Goal: Task Accomplishment & Management: Manage account settings

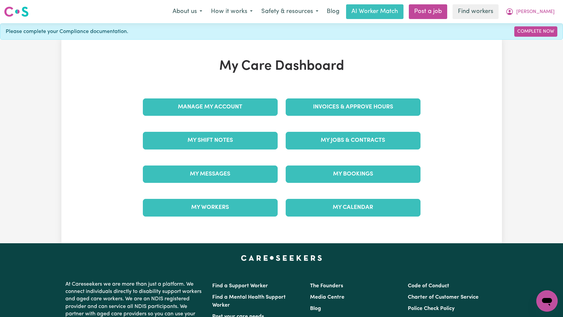
click at [318, 132] on div "My Jobs & Contracts" at bounding box center [353, 140] width 143 height 33
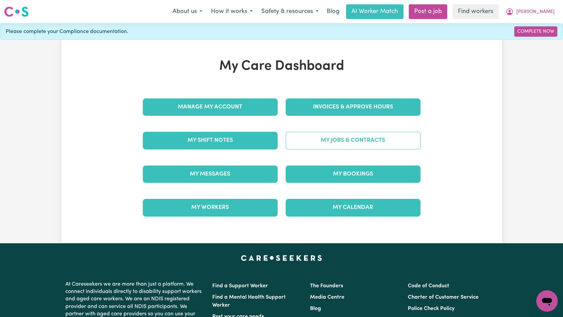
click at [319, 140] on link "My Jobs & Contracts" at bounding box center [353, 140] width 135 height 17
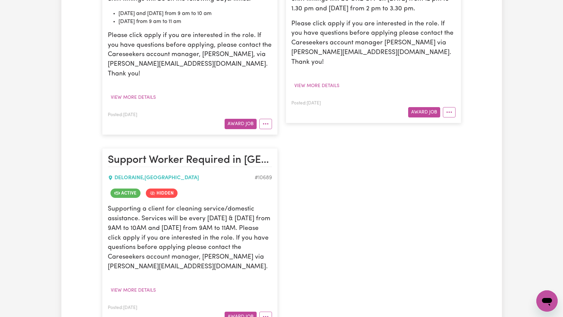
scroll to position [318, 0]
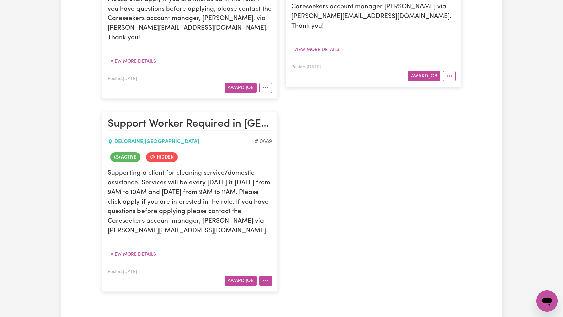
click at [266, 277] on icon "More options" at bounding box center [265, 280] width 7 height 7
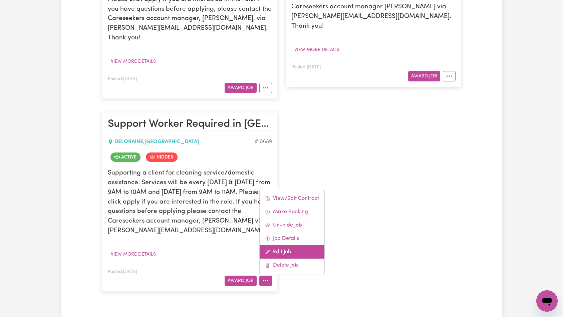
click at [287, 245] on link "Edit Job" at bounding box center [292, 251] width 65 height 13
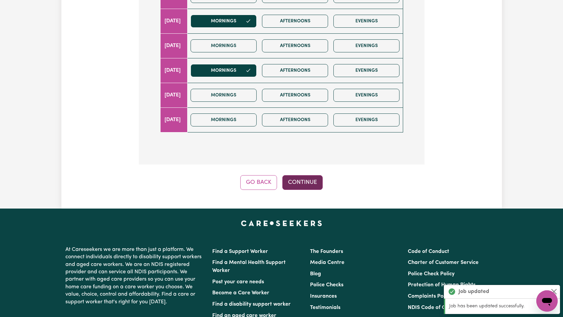
click at [307, 175] on button "Continue" at bounding box center [302, 182] width 40 height 15
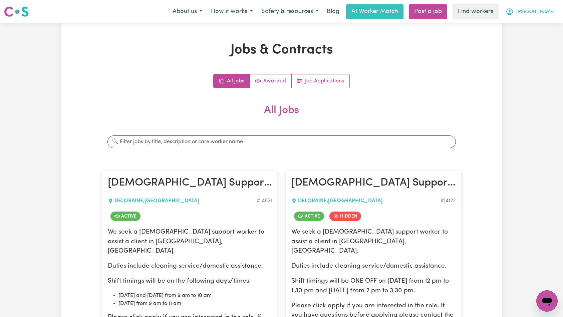
click at [540, 18] on div "About us How it works Safety & resources Blog AI Worker Match Post a job Find w…" at bounding box center [363, 11] width 391 height 15
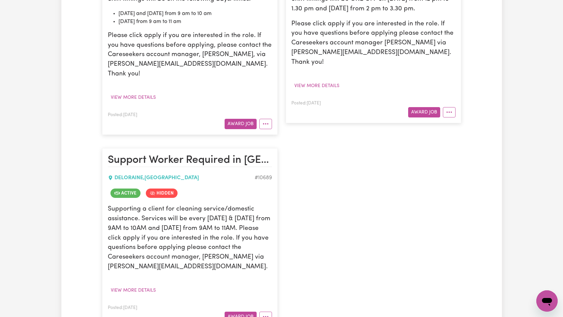
scroll to position [423, 0]
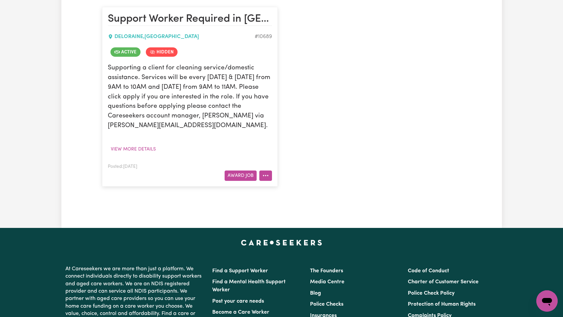
click at [268, 171] on button "More options" at bounding box center [265, 176] width 13 height 10
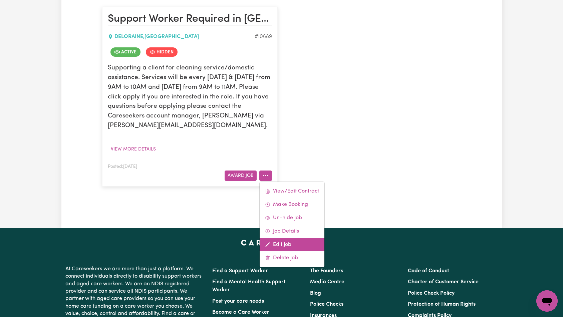
click at [283, 238] on link "Edit Job" at bounding box center [292, 244] width 65 height 13
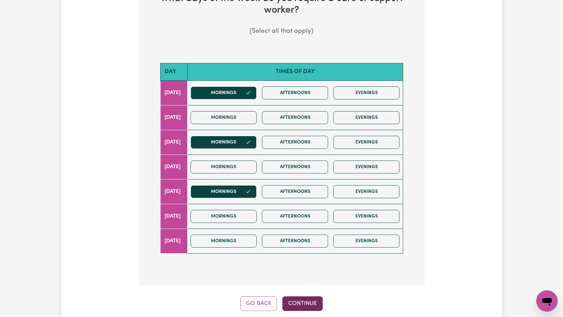
click at [307, 296] on button "Continue" at bounding box center [302, 303] width 40 height 15
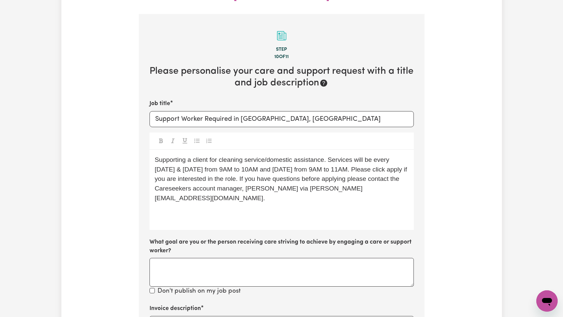
scroll to position [353, 0]
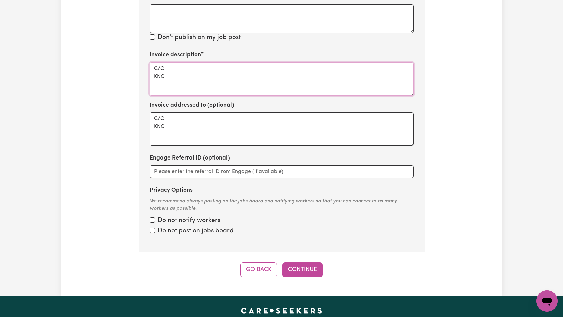
click at [265, 68] on textarea "C/O KNC" at bounding box center [282, 78] width 264 height 33
paste textarea "Domestic support and Social Support"
type textarea "Domestic support and Social Support"
click at [303, 262] on button "Continue" at bounding box center [302, 269] width 40 height 15
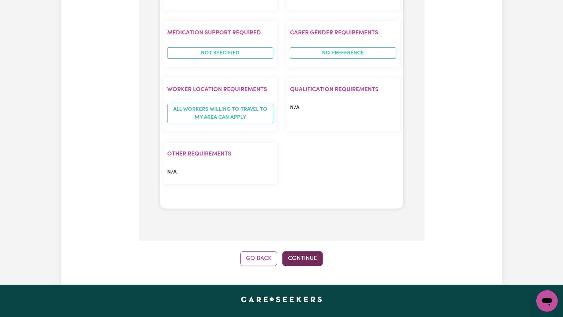
click at [308, 251] on button "Continue" at bounding box center [302, 258] width 40 height 15
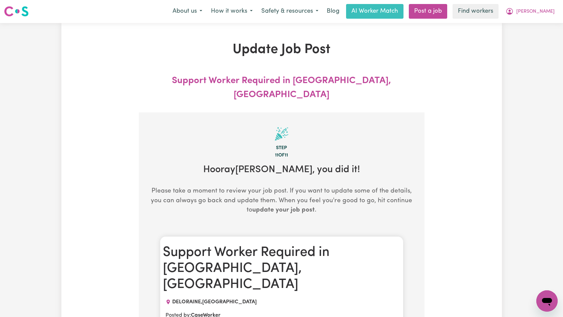
scroll to position [0, 0]
click at [552, 10] on span "[PERSON_NAME]" at bounding box center [536, 11] width 38 height 7
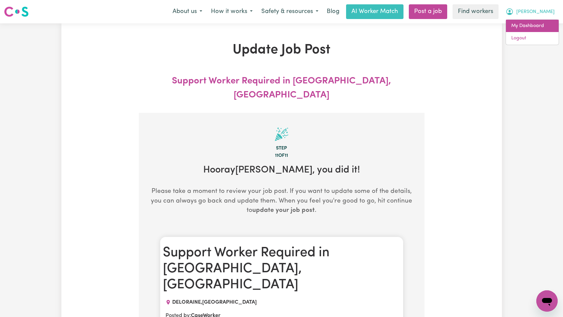
click at [549, 23] on link "My Dashboard" at bounding box center [532, 26] width 53 height 13
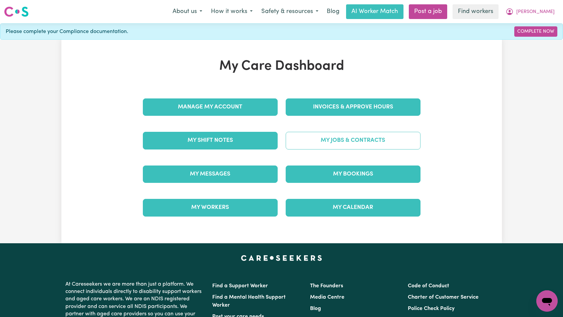
click at [375, 143] on link "My Jobs & Contracts" at bounding box center [353, 140] width 135 height 17
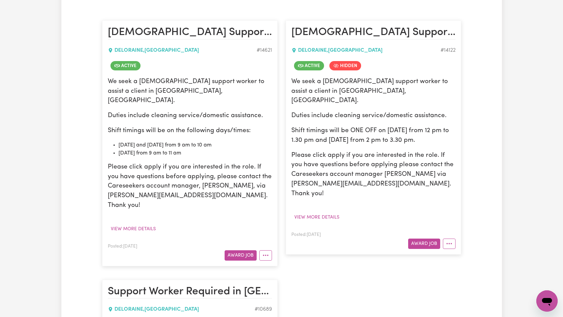
scroll to position [146, 0]
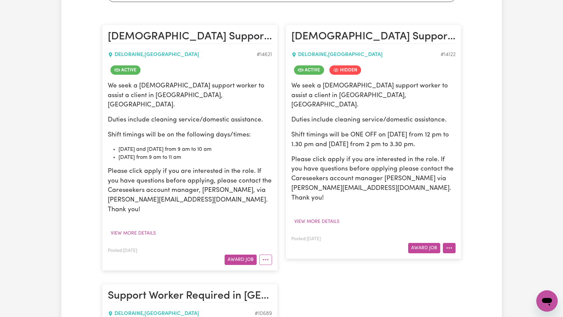
click at [454, 243] on button "More options" at bounding box center [449, 248] width 13 height 10
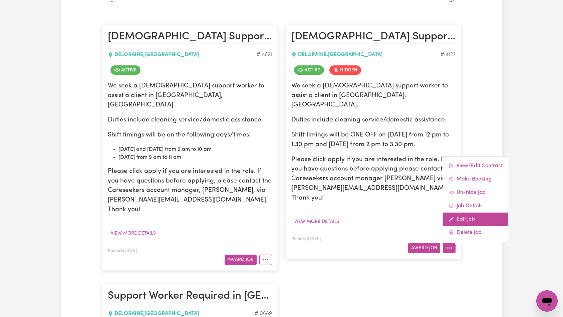
click at [473, 213] on link "Edit Job" at bounding box center [475, 219] width 65 height 13
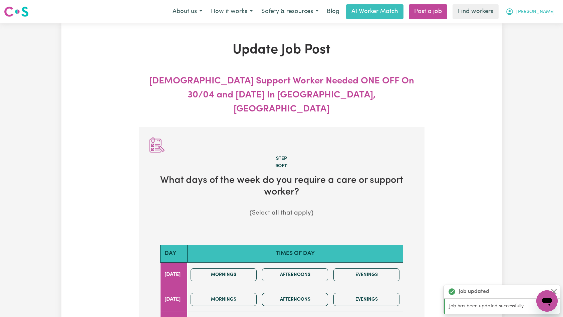
click at [558, 16] on button "[PERSON_NAME]" at bounding box center [530, 12] width 58 height 14
click at [545, 28] on link "My Dashboard" at bounding box center [532, 26] width 53 height 13
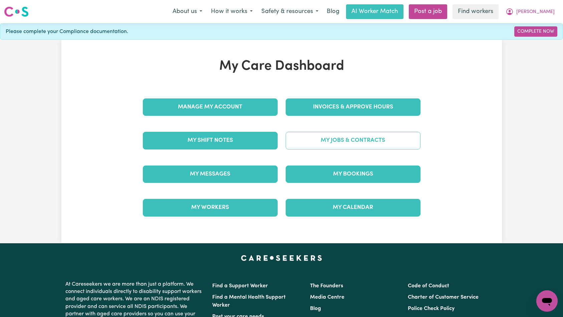
click at [378, 145] on link "My Jobs & Contracts" at bounding box center [353, 140] width 135 height 17
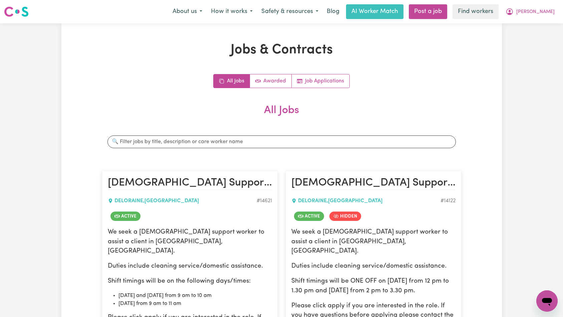
scroll to position [118, 0]
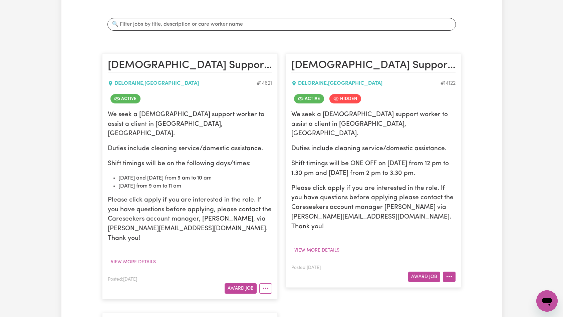
drag, startPoint x: 447, startPoint y: 266, endPoint x: 451, endPoint y: 264, distance: 4.5
click at [447, 273] on icon "More options" at bounding box center [449, 276] width 7 height 7
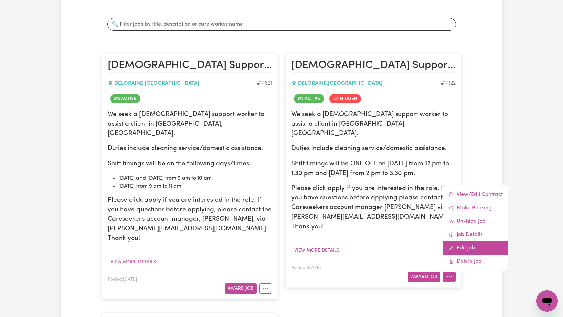
click at [467, 241] on link "Edit Job" at bounding box center [475, 247] width 65 height 13
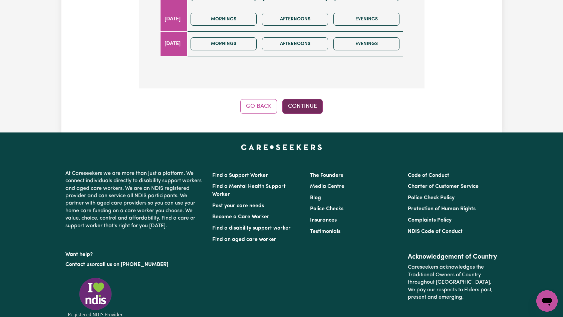
click at [311, 99] on button "Continue" at bounding box center [302, 106] width 40 height 15
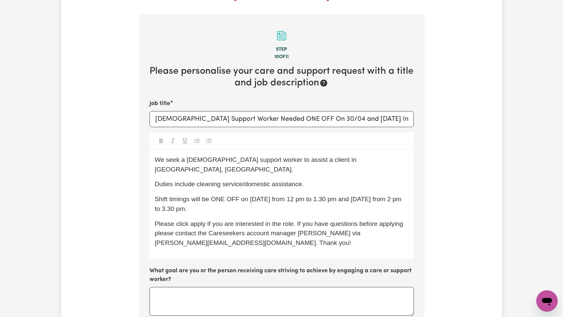
scroll to position [353, 0]
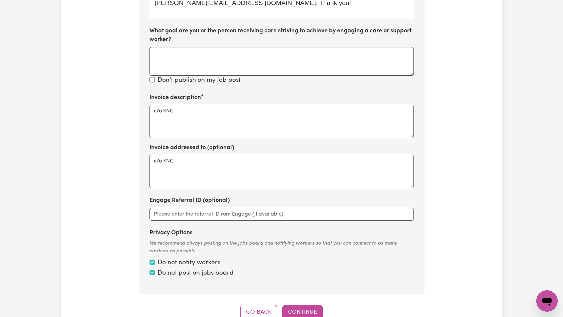
click at [285, 93] on div "Invoice description c/o KNC" at bounding box center [282, 115] width 264 height 45
click at [281, 105] on textarea "c/o KNC" at bounding box center [282, 121] width 264 height 33
paste textarea "Domestic support and Social Support"
paste textarea
type textarea "Domestic support and Social Support"
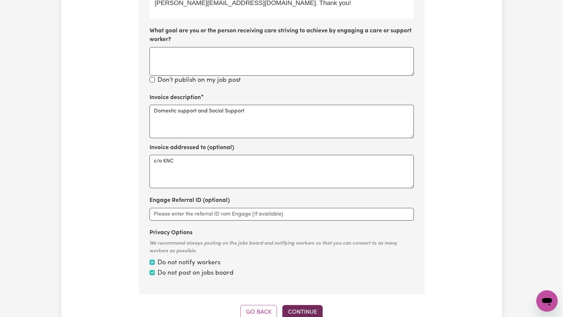
click at [311, 305] on button "Continue" at bounding box center [302, 312] width 40 height 15
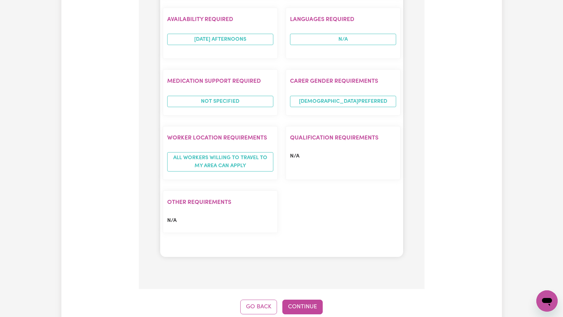
scroll to position [640, 0]
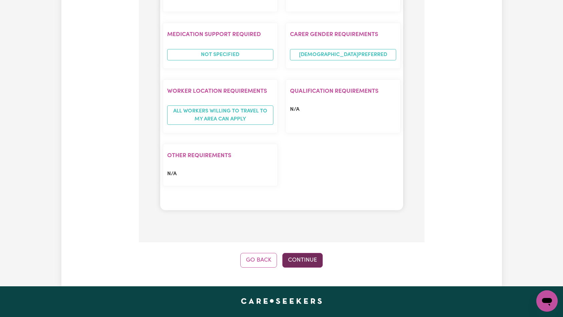
drag, startPoint x: 312, startPoint y: 218, endPoint x: 313, endPoint y: 214, distance: 4.1
click at [313, 253] on button "Continue" at bounding box center [302, 260] width 40 height 15
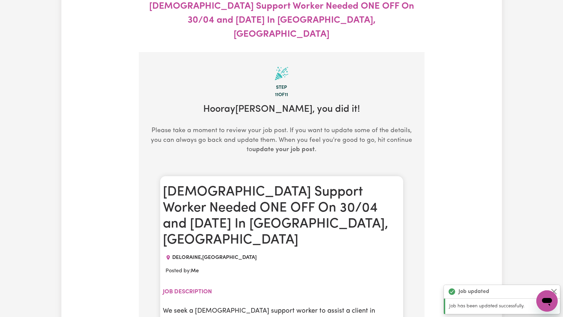
scroll to position [0, 0]
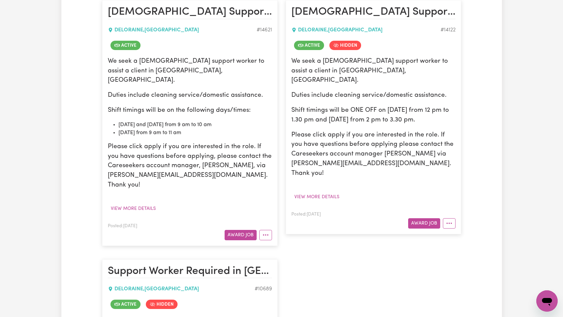
scroll to position [163, 0]
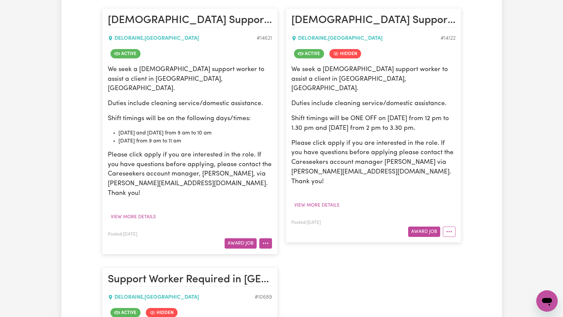
click at [267, 238] on button "More options" at bounding box center [265, 243] width 13 height 10
click at [286, 306] on link "Edit Job" at bounding box center [292, 312] width 65 height 13
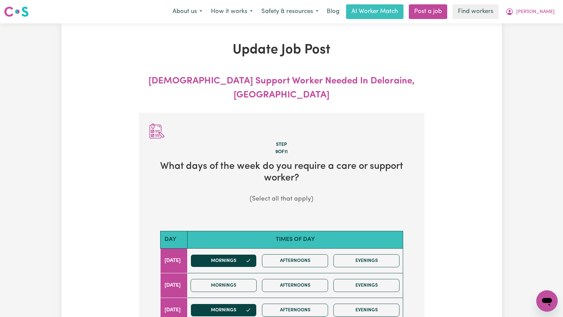
scroll to position [273, 0]
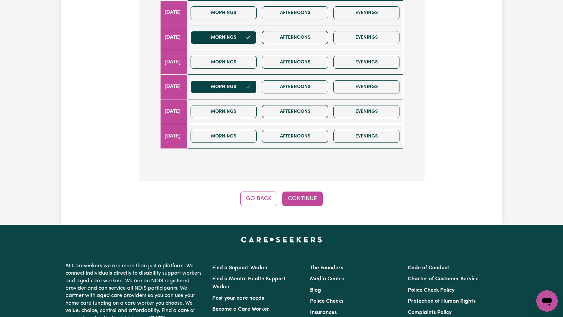
click at [323, 192] on div "Go Back Continue" at bounding box center [282, 199] width 286 height 15
click at [314, 192] on button "Continue" at bounding box center [302, 199] width 40 height 15
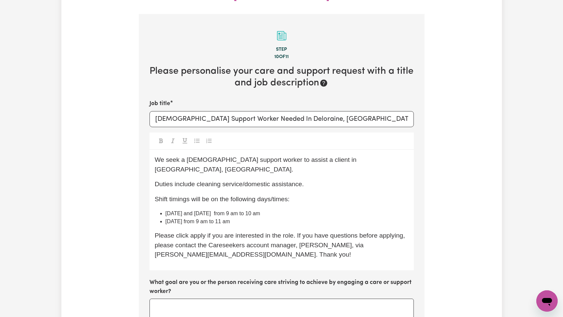
scroll to position [265, 0]
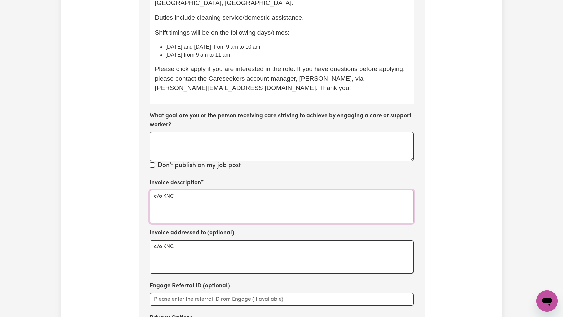
click at [269, 190] on textarea "c/o KNC" at bounding box center [282, 206] width 264 height 33
paste textarea "Domestic support and Social Support"
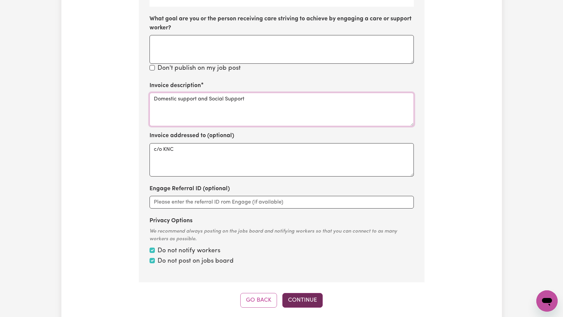
type textarea "Domestic support and Social Support"
click at [308, 293] on button "Continue" at bounding box center [302, 300] width 40 height 15
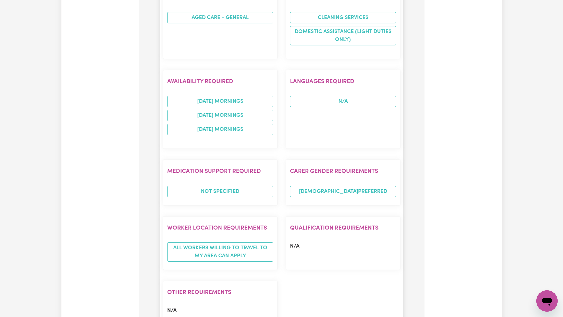
scroll to position [597, 0]
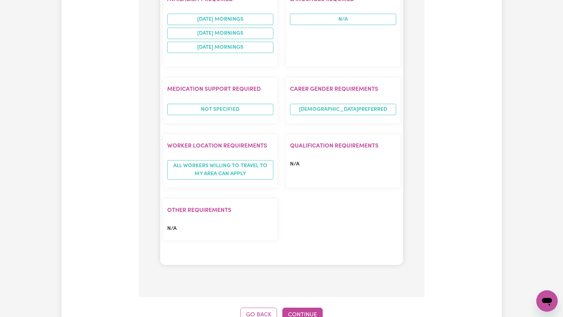
click at [298, 308] on button "Continue" at bounding box center [302, 315] width 40 height 15
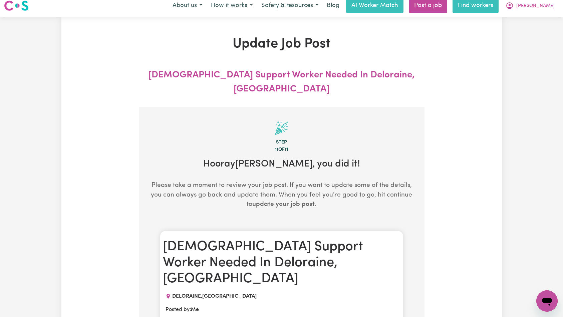
scroll to position [0, 0]
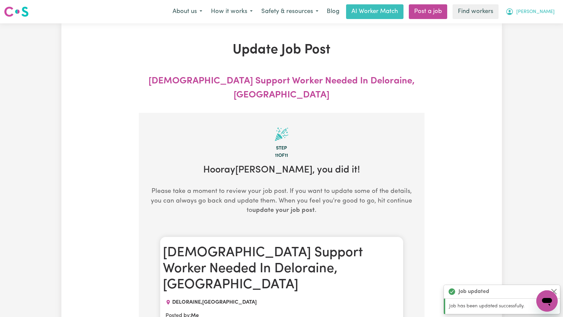
click at [543, 13] on span "[PERSON_NAME]" at bounding box center [536, 11] width 38 height 7
click at [538, 35] on link "Logout" at bounding box center [532, 38] width 53 height 13
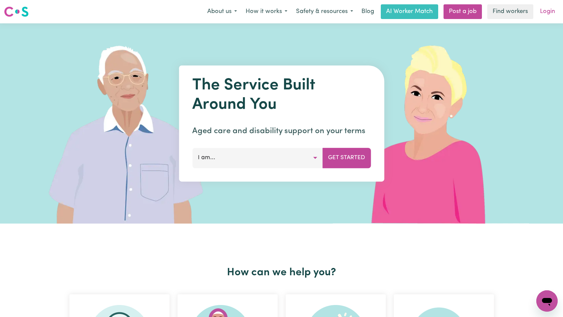
click at [544, 14] on link "Login" at bounding box center [547, 11] width 23 height 15
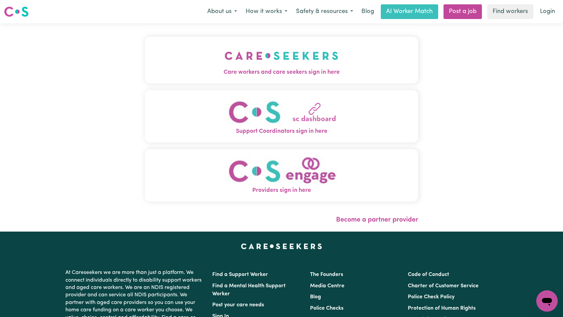
click at [225, 51] on img "Care workers and care seekers sign in here" at bounding box center [282, 55] width 114 height 25
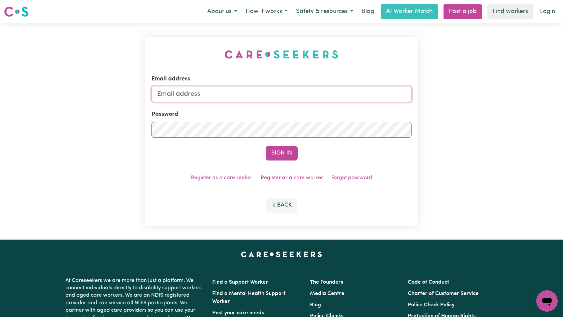
click at [321, 96] on input "Email address" at bounding box center [282, 94] width 260 height 16
paste input "[EMAIL_ADDRESS][DOMAIN_NAME]"
type input "[EMAIL_ADDRESS][DOMAIN_NAME]"
click at [280, 149] on button "Sign In" at bounding box center [282, 153] width 32 height 15
